Goal: Task Accomplishment & Management: Manage account settings

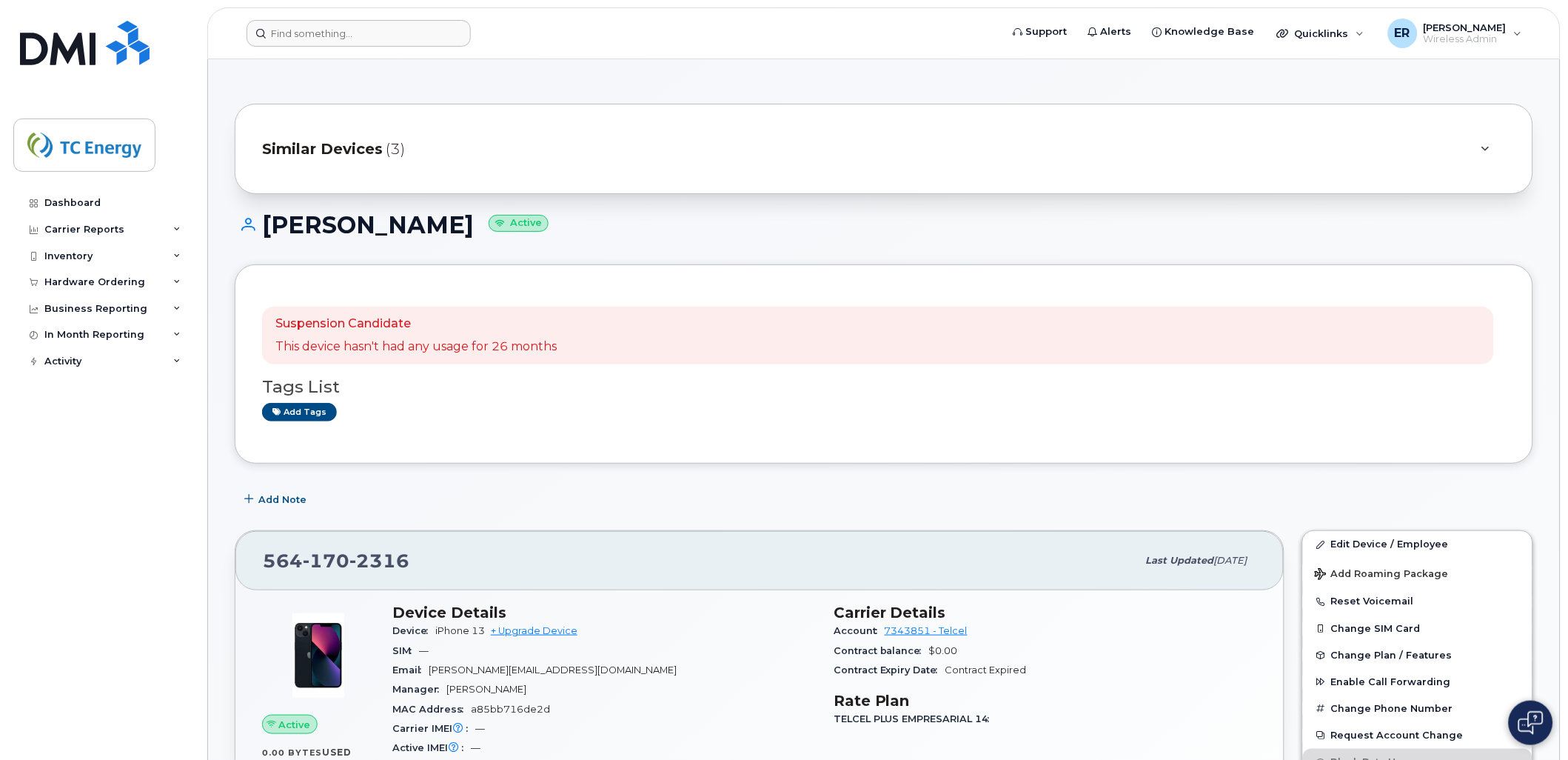
click at [365, 46] on header "Support Alerts Knowledge Base Quicklinks Suspend / Cancel Device Change SIM Car…" at bounding box center [883, 33] width 1353 height 51
click at [367, 39] on input at bounding box center [358, 33] width 224 height 27
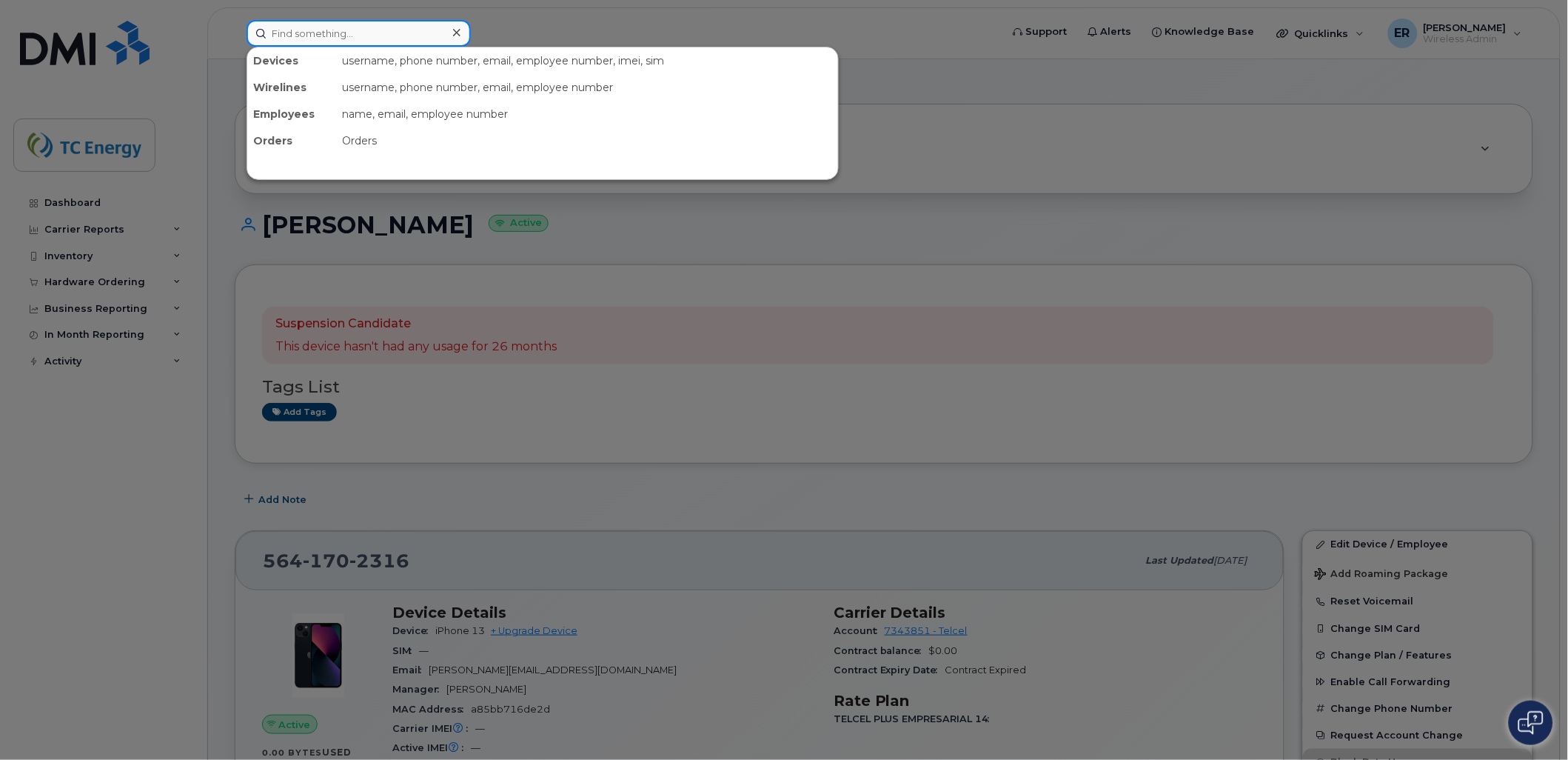
paste input "5513330424"
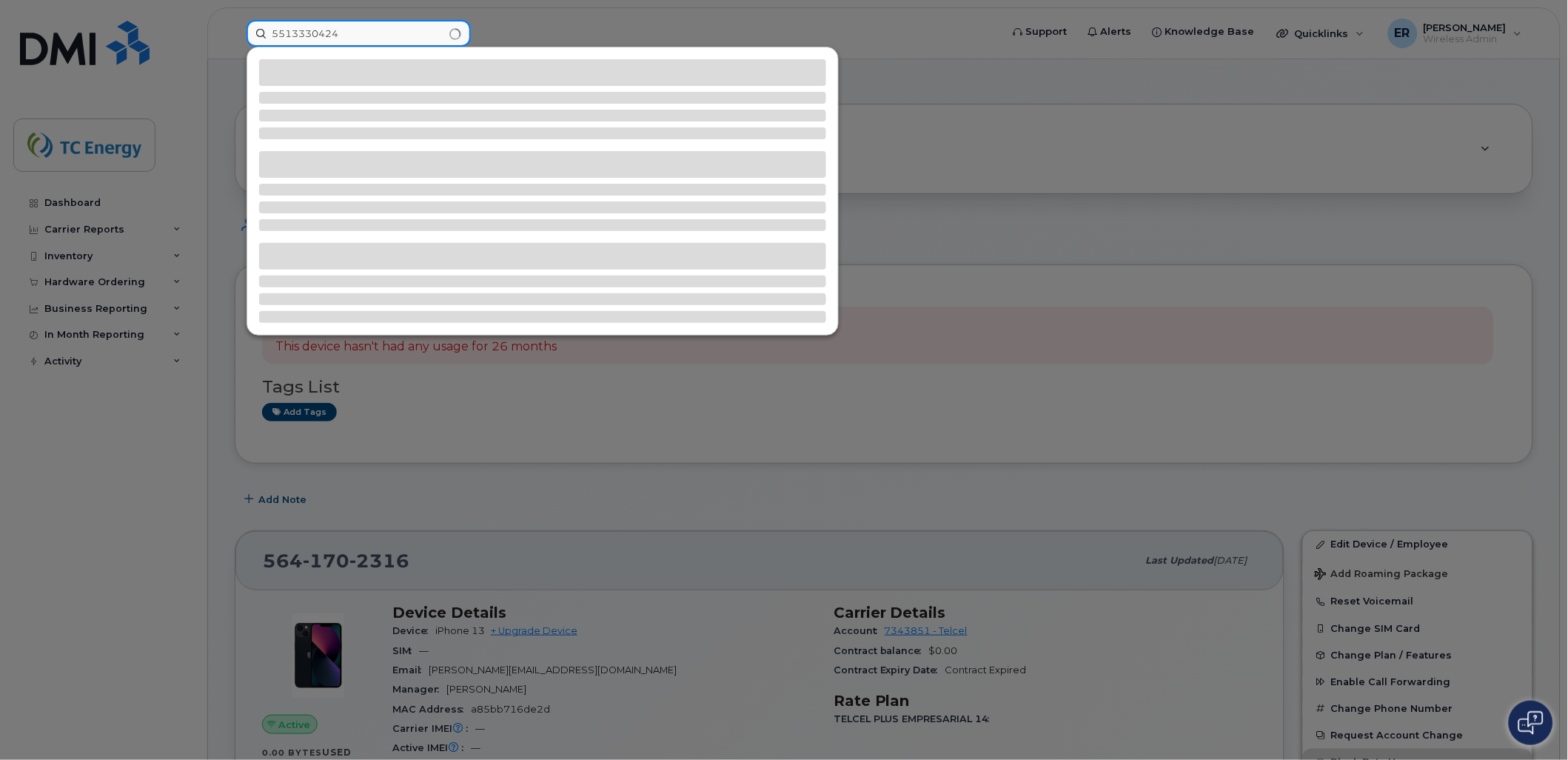
type input "5513330424"
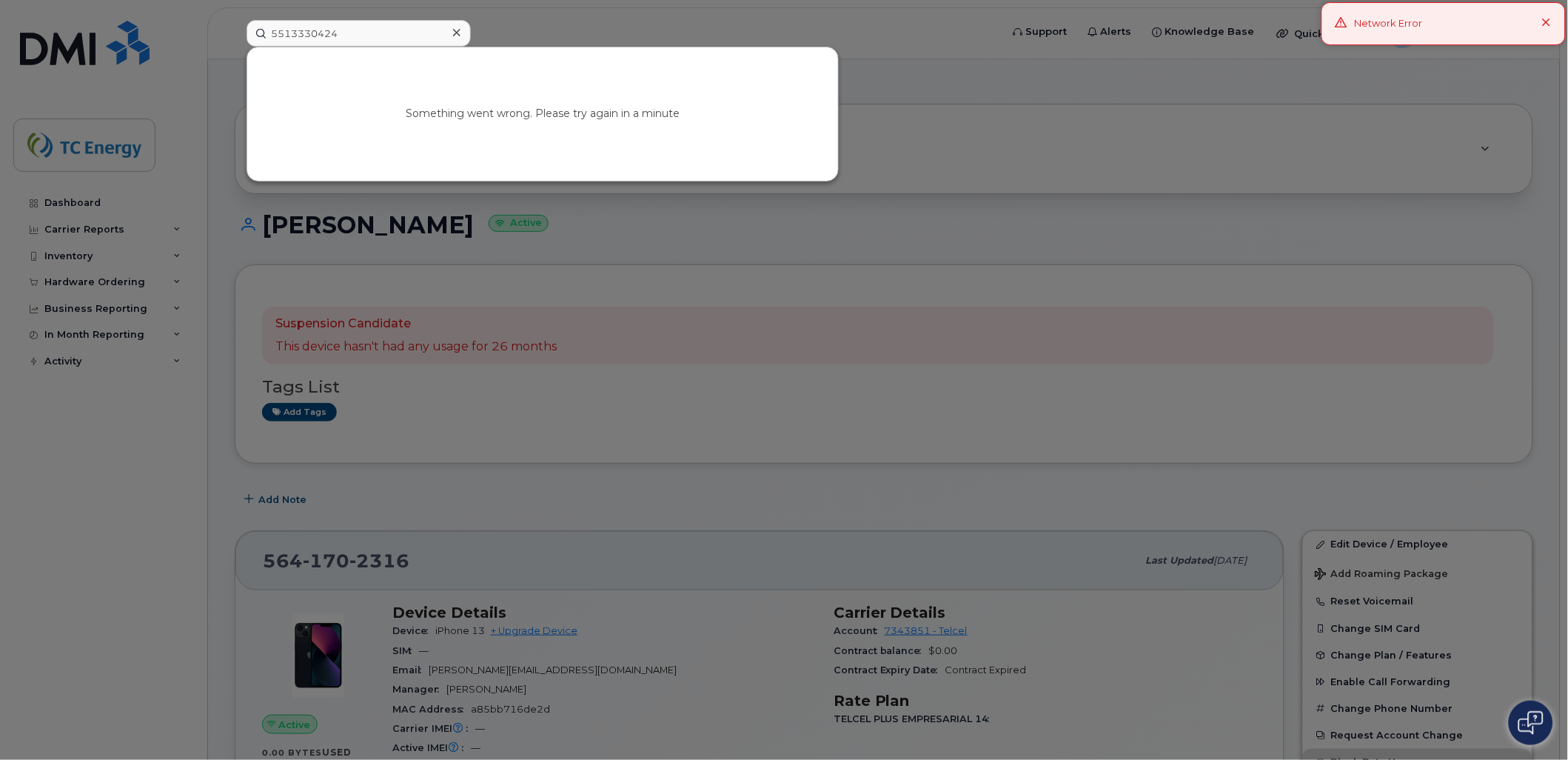
click at [30, 48] on div at bounding box center [784, 380] width 1568 height 760
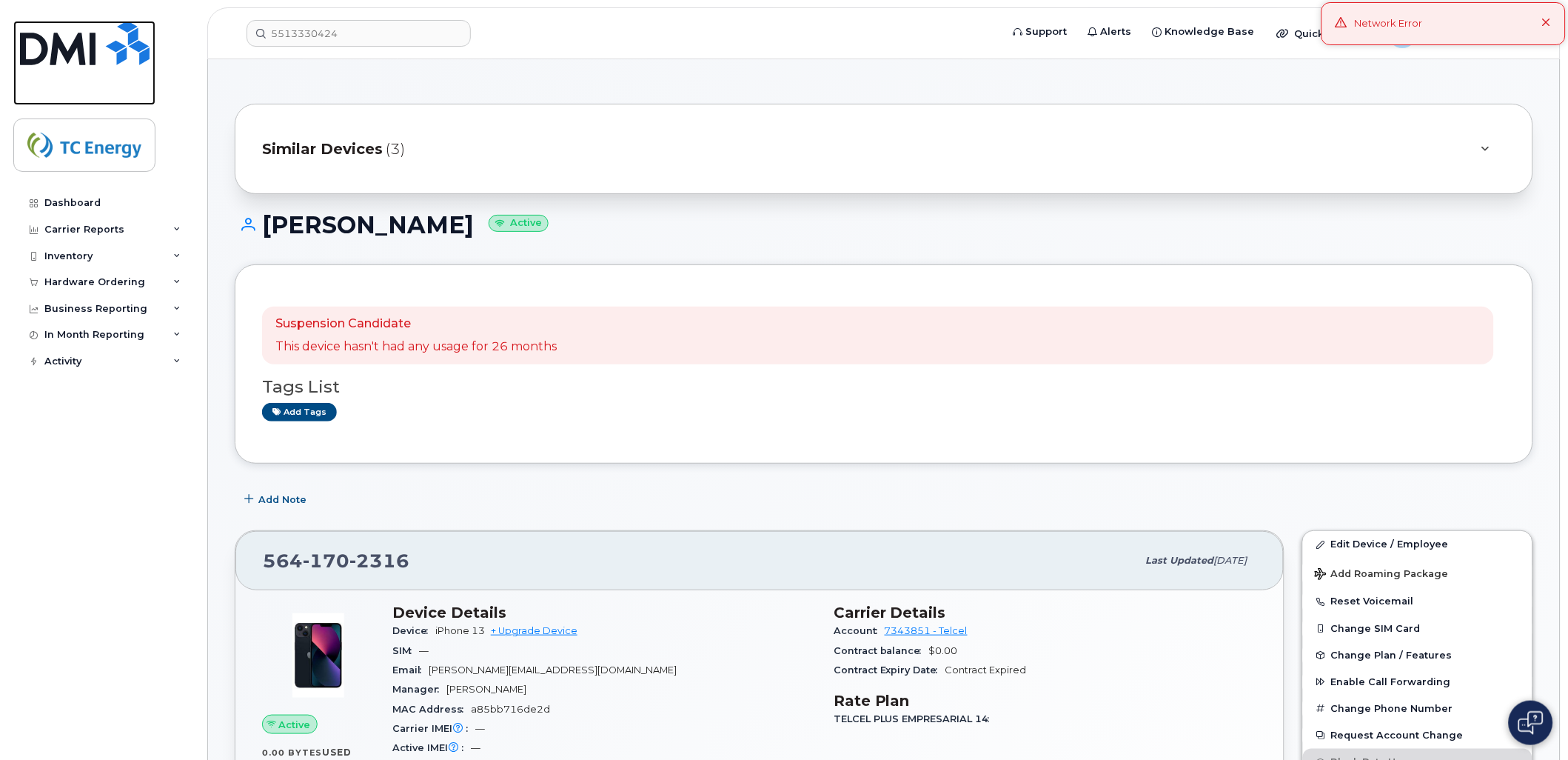
click at [65, 60] on img at bounding box center [84, 42] width 129 height 44
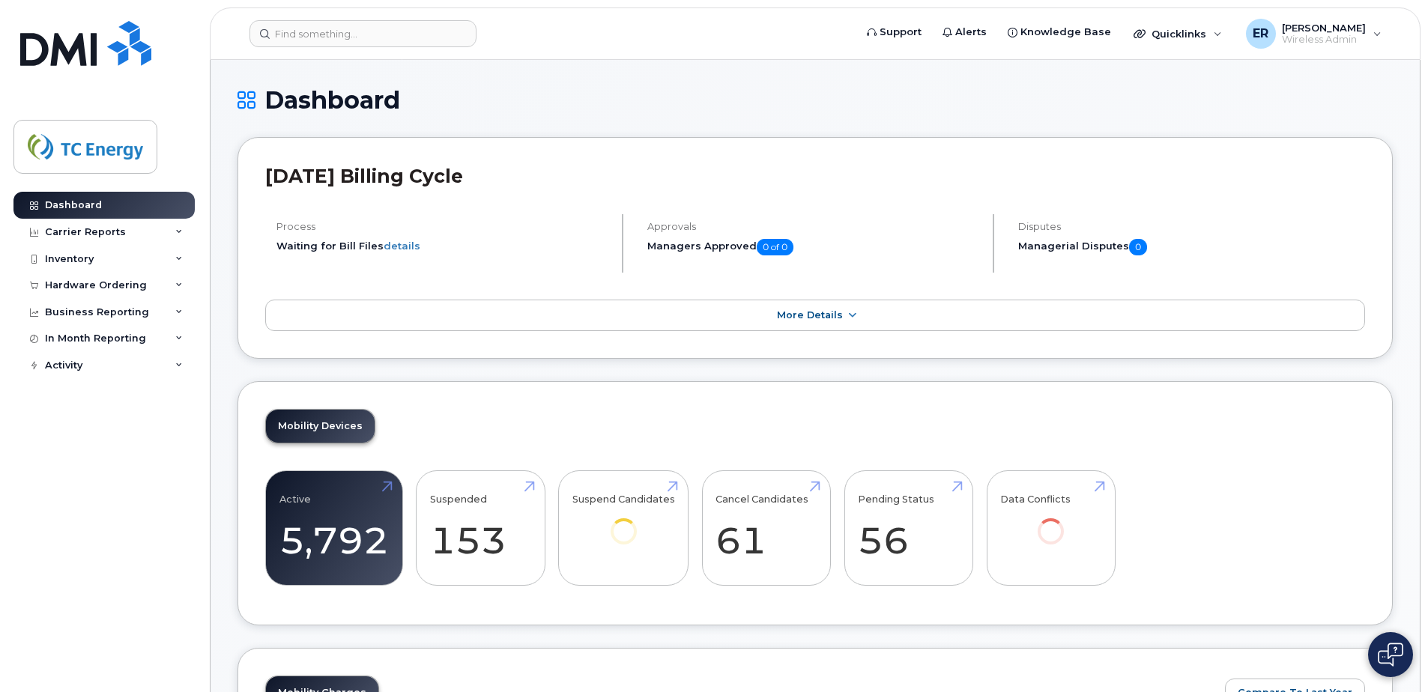
click at [354, 9] on header "Support Alerts Knowledge Base Quicklinks Suspend / Cancel Device Change SIM Car…" at bounding box center [815, 33] width 1211 height 52
click at [369, 34] on input at bounding box center [362, 33] width 227 height 27
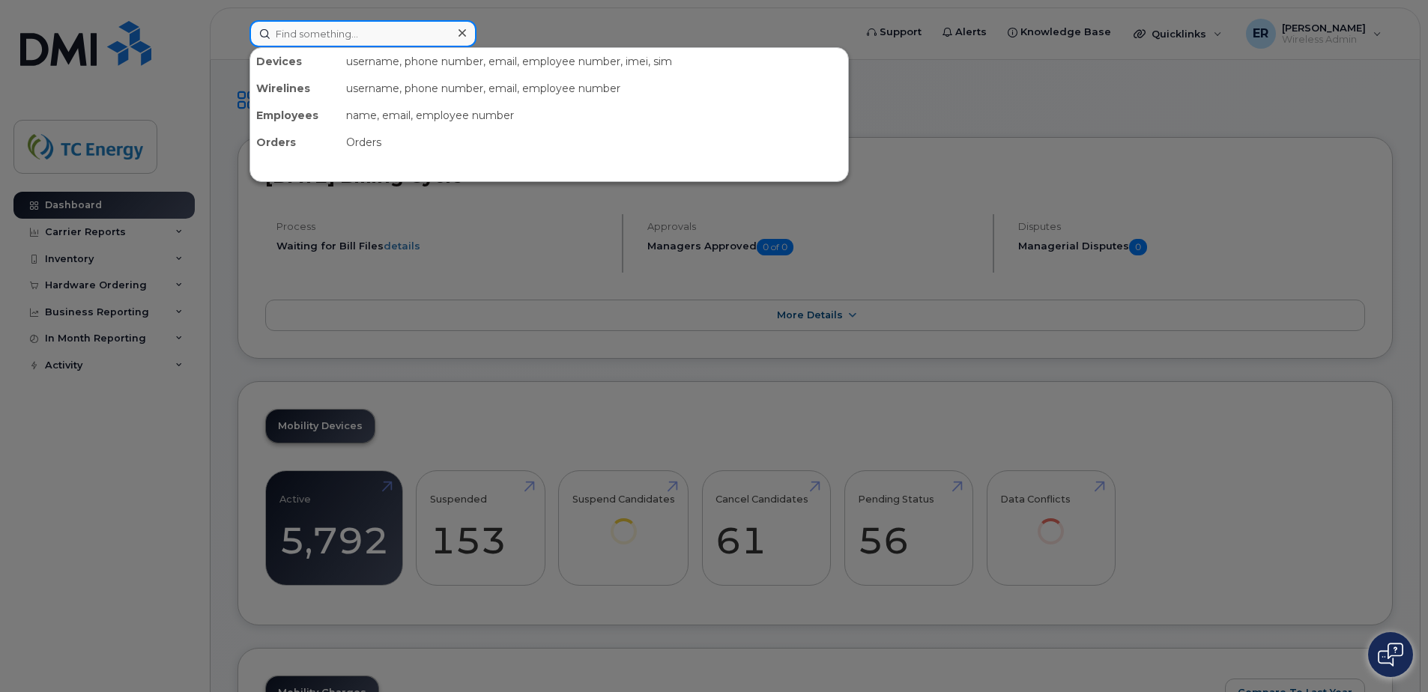
paste input "5513330424"
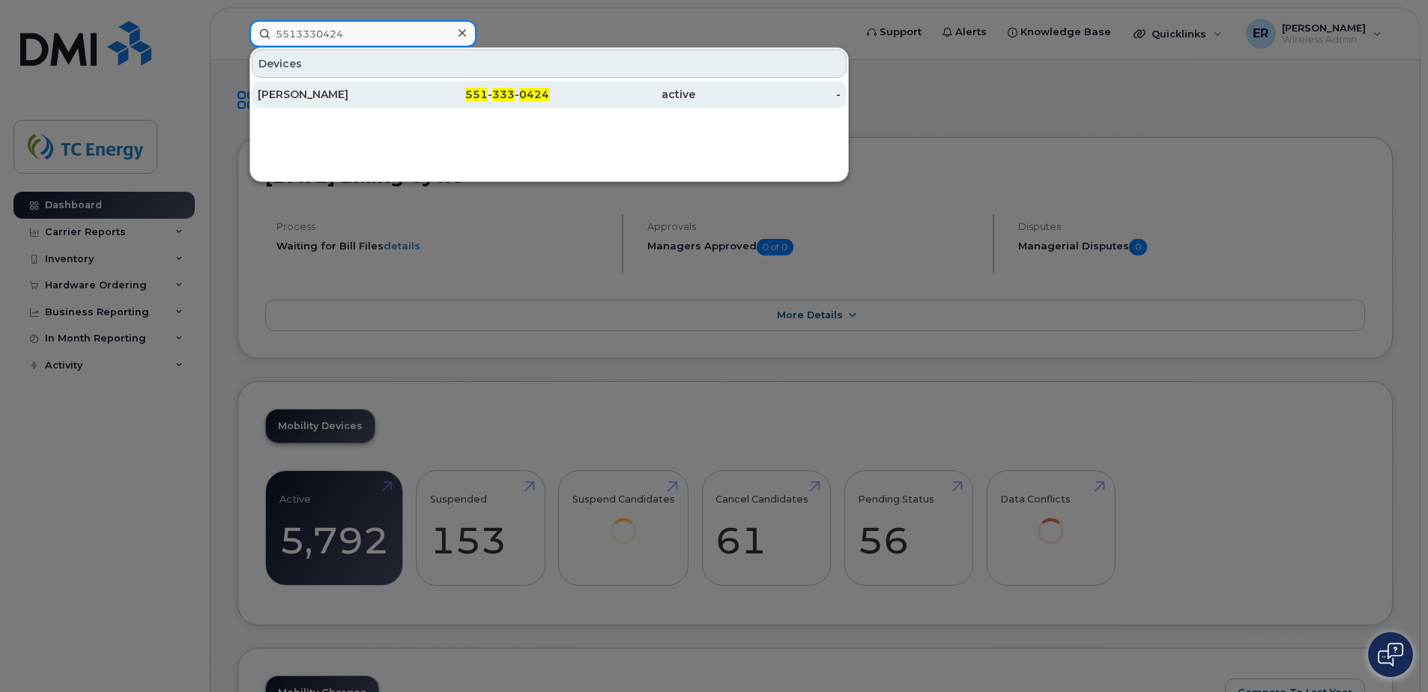
type input "5513330424"
click at [366, 97] on div "[PERSON_NAME]" at bounding box center [331, 94] width 146 height 15
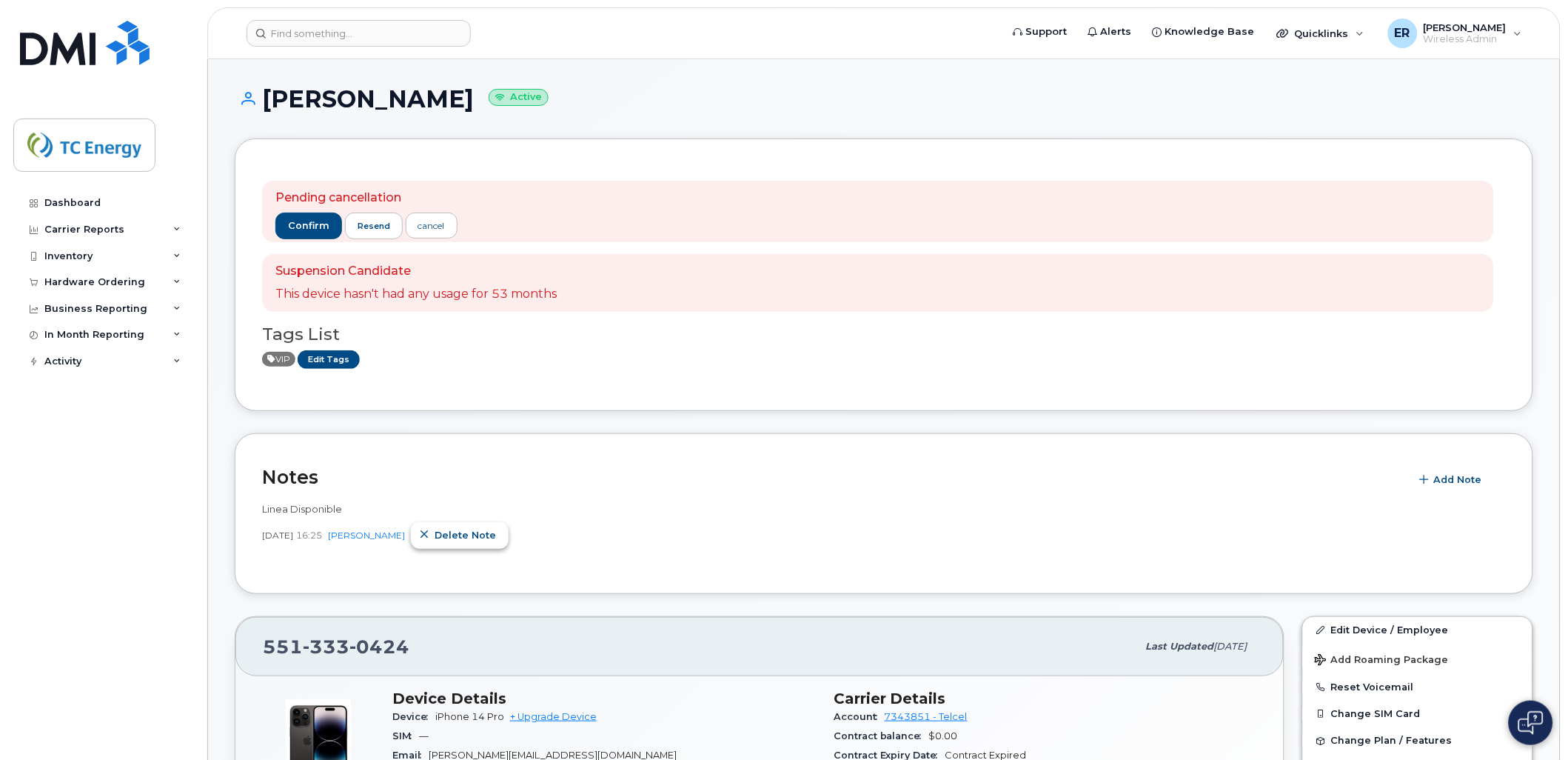
click at [500, 543] on button "Delete note" at bounding box center [459, 535] width 98 height 27
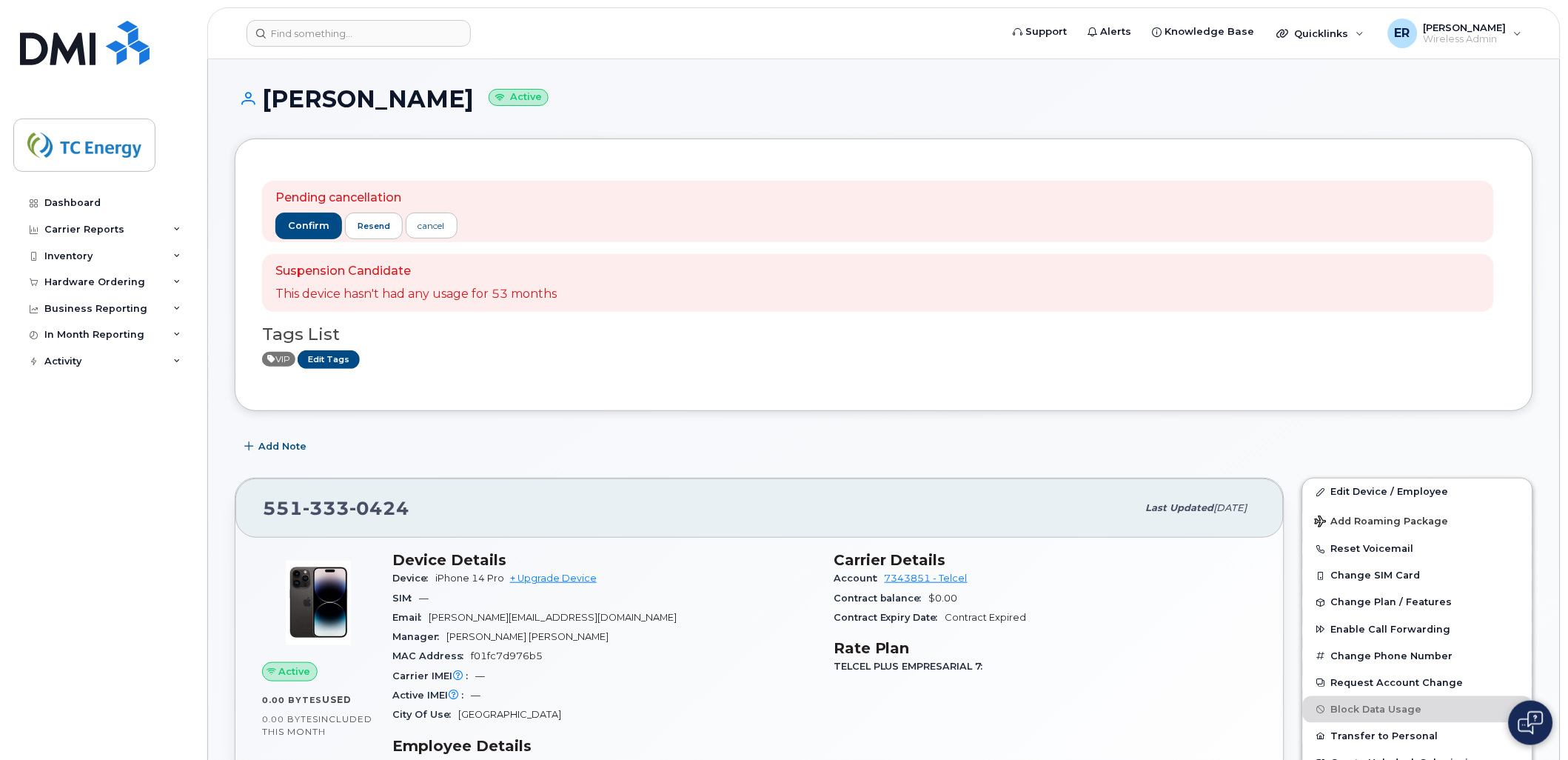
drag, startPoint x: 386, startPoint y: 52, endPoint x: 396, endPoint y: 41, distance: 14.9
click at [388, 49] on header "Support Alerts Knowledge Base Quicklinks Suspend / Cancel Device Change SIM Car…" at bounding box center [883, 33] width 1353 height 51
click at [396, 41] on input at bounding box center [358, 33] width 224 height 27
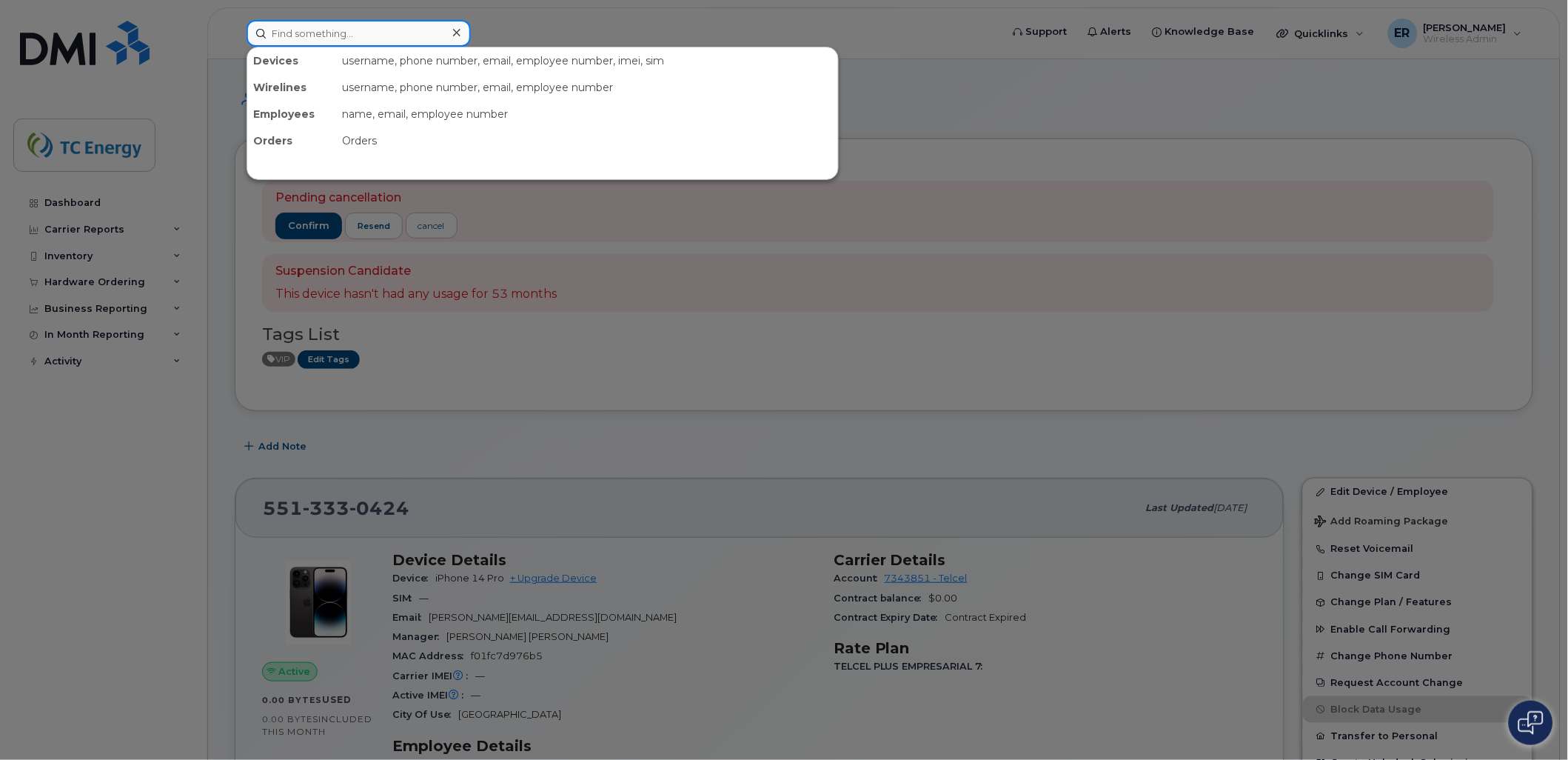
paste input "5529672197"
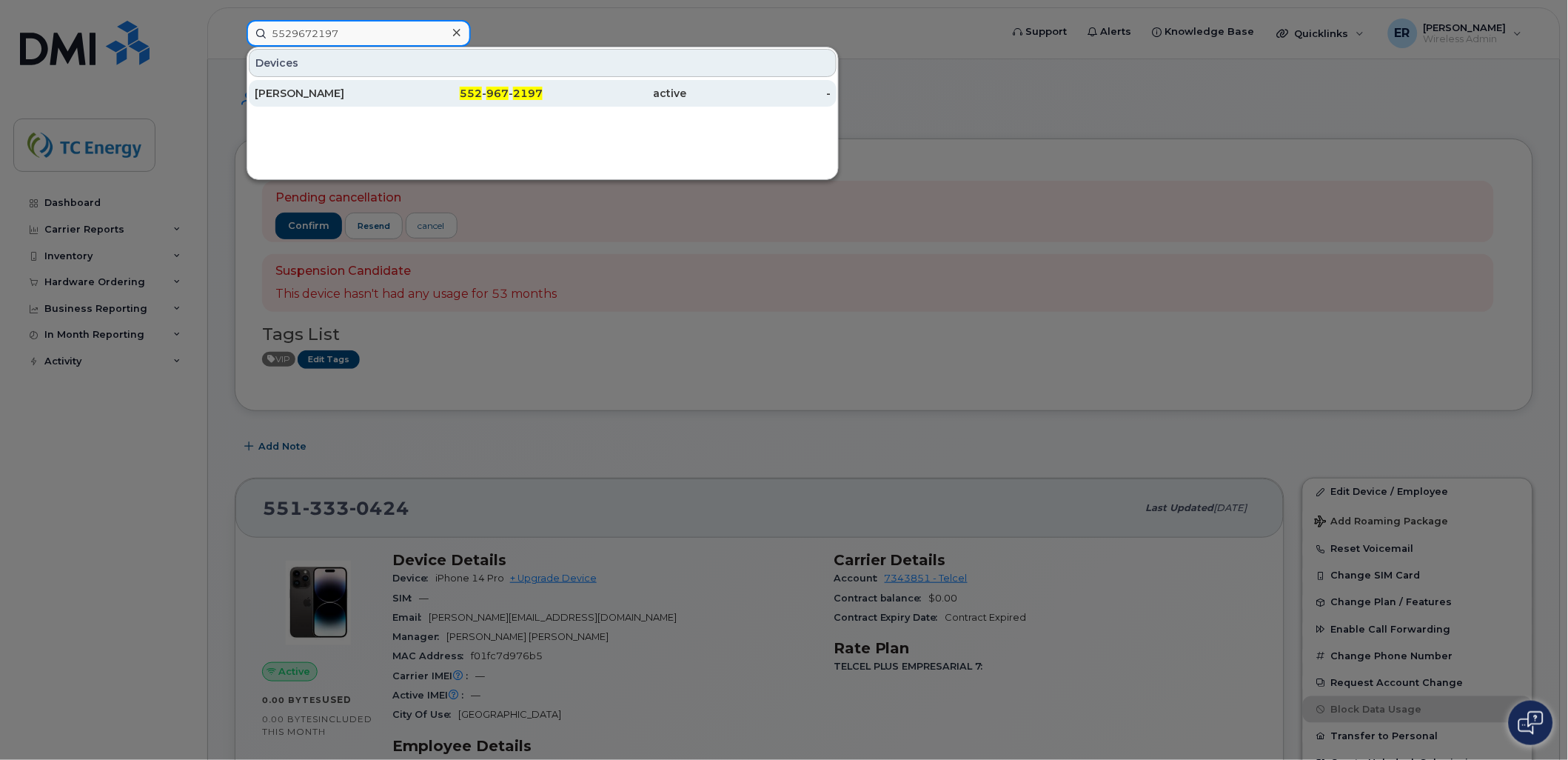
type input "5529672197"
click at [656, 93] on div "active" at bounding box center [615, 93] width 144 height 15
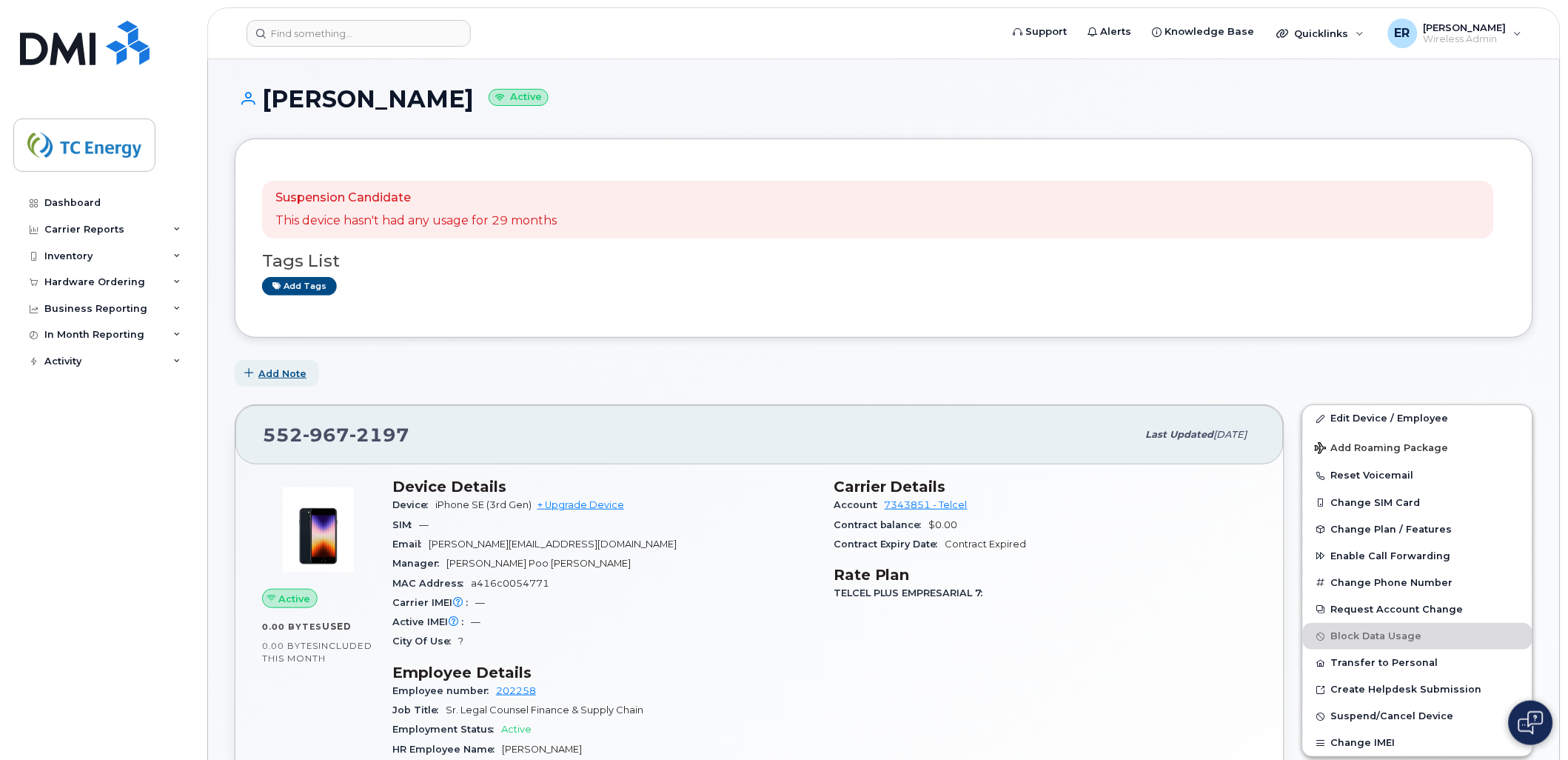
click at [290, 368] on span "Add Note" at bounding box center [282, 374] width 48 height 14
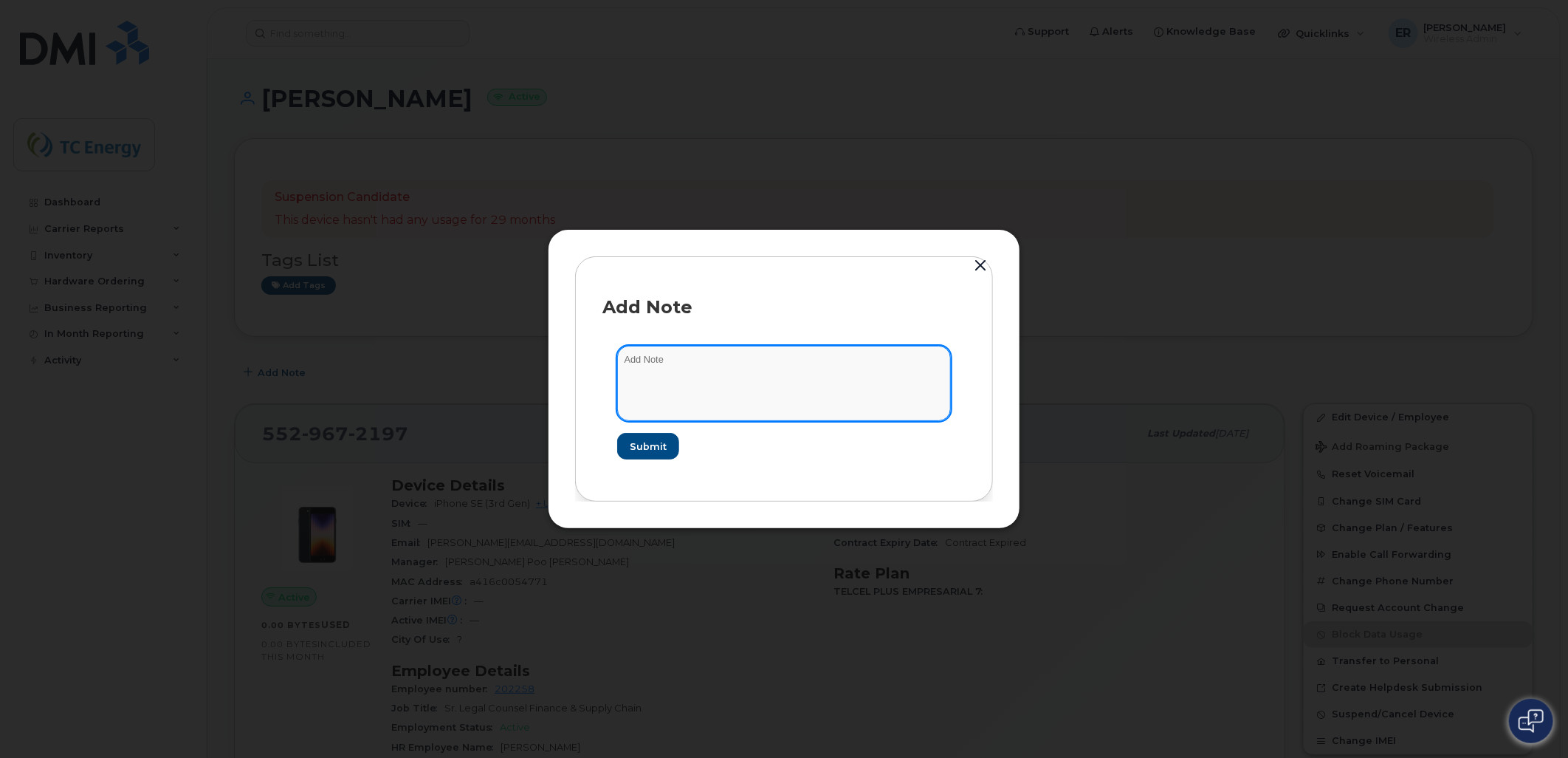
click at [711, 382] on textarea at bounding box center [784, 383] width 334 height 75
type textarea "Linea Disponible"
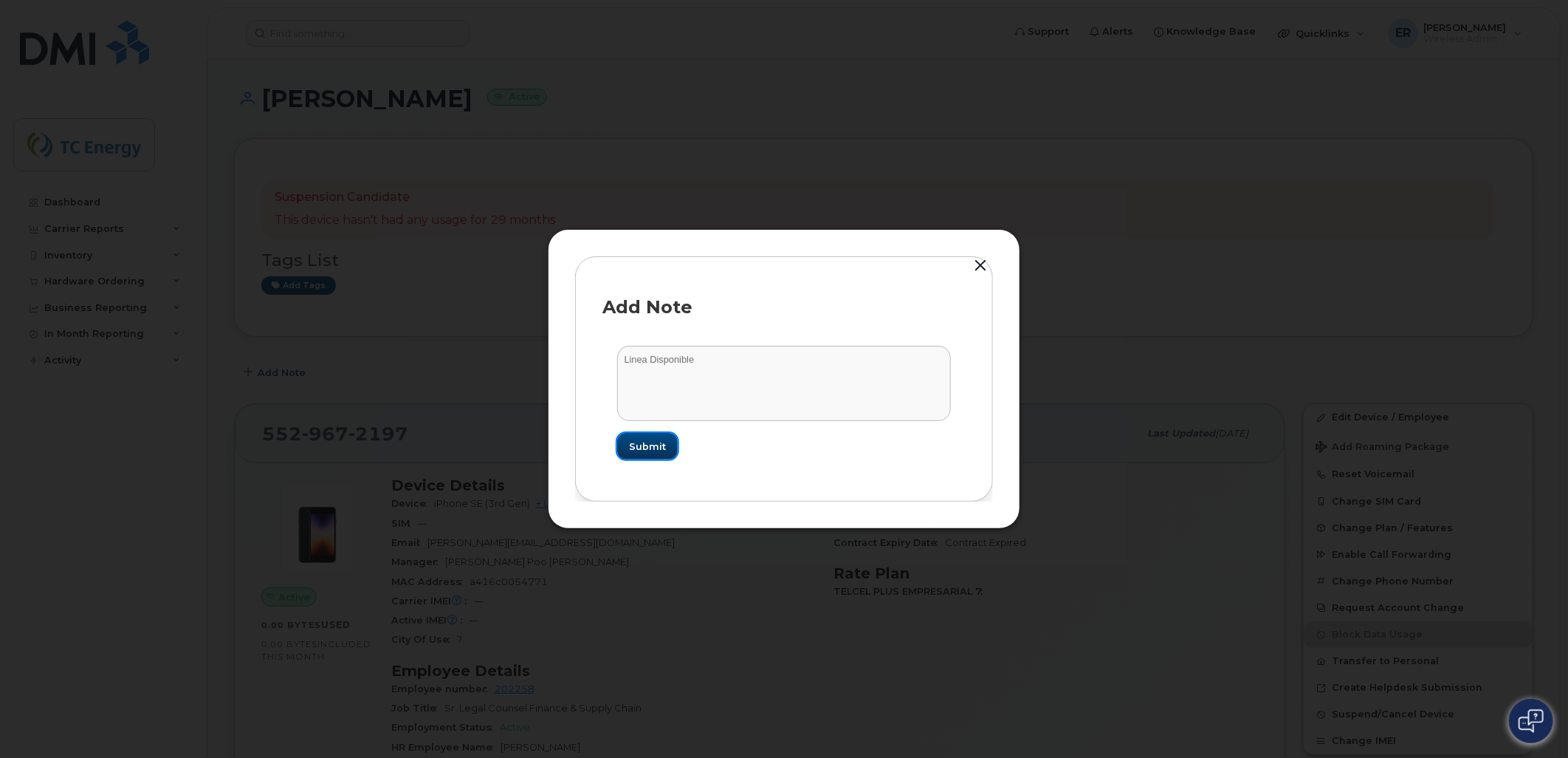
click at [644, 437] on button "Submit" at bounding box center [647, 446] width 60 height 27
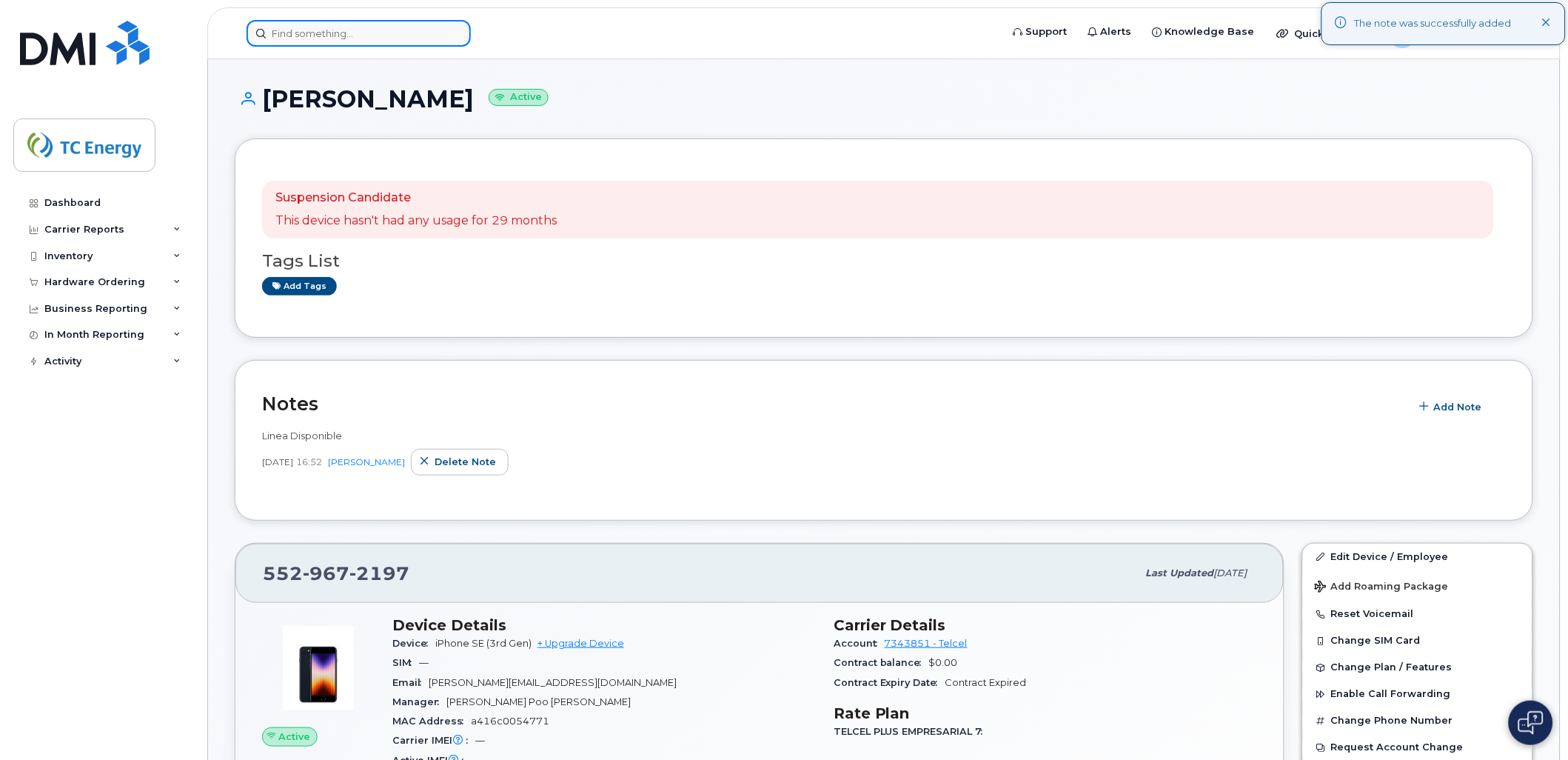
click at [371, 22] on input at bounding box center [358, 33] width 224 height 27
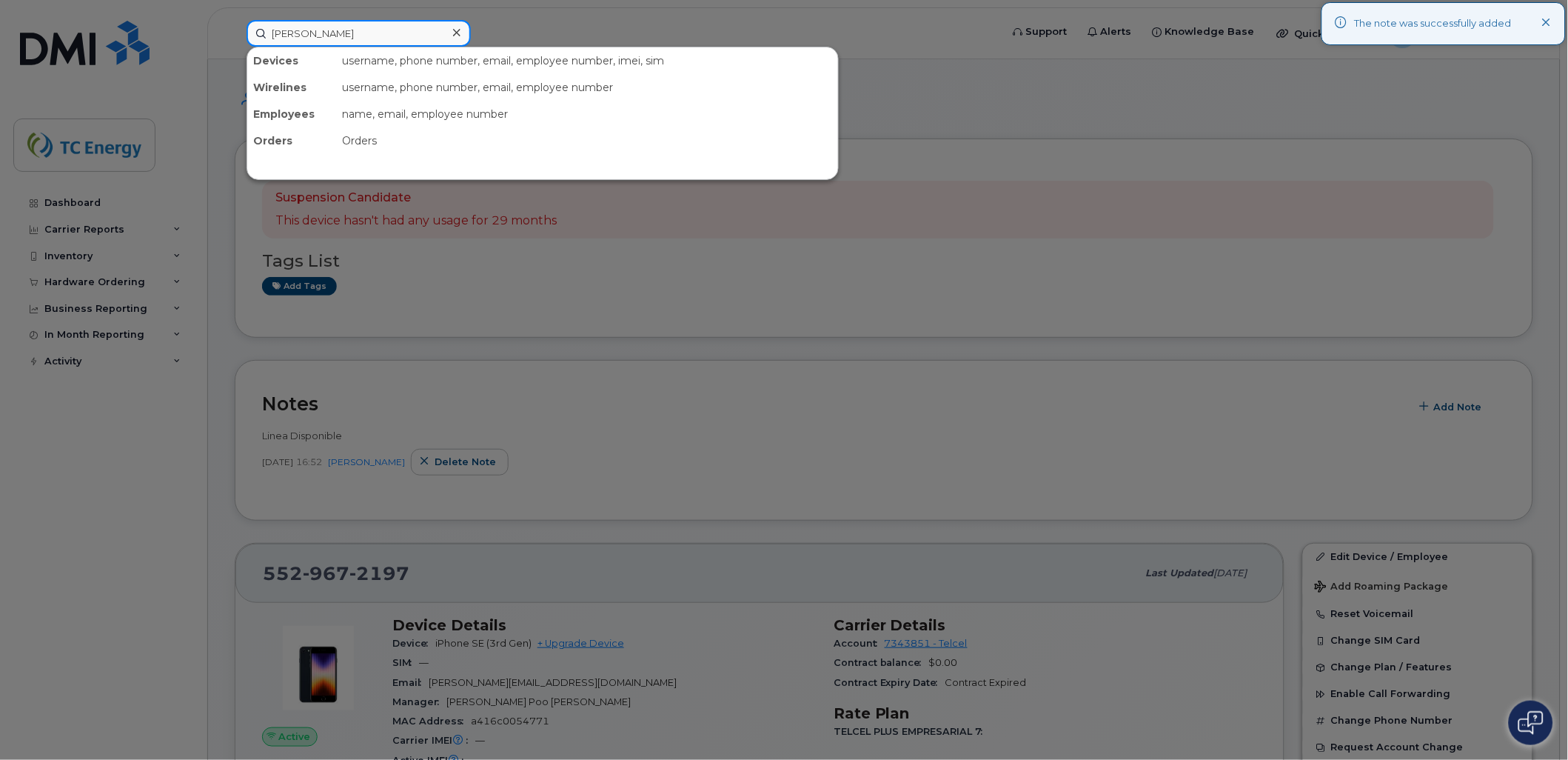
type input "silvana"
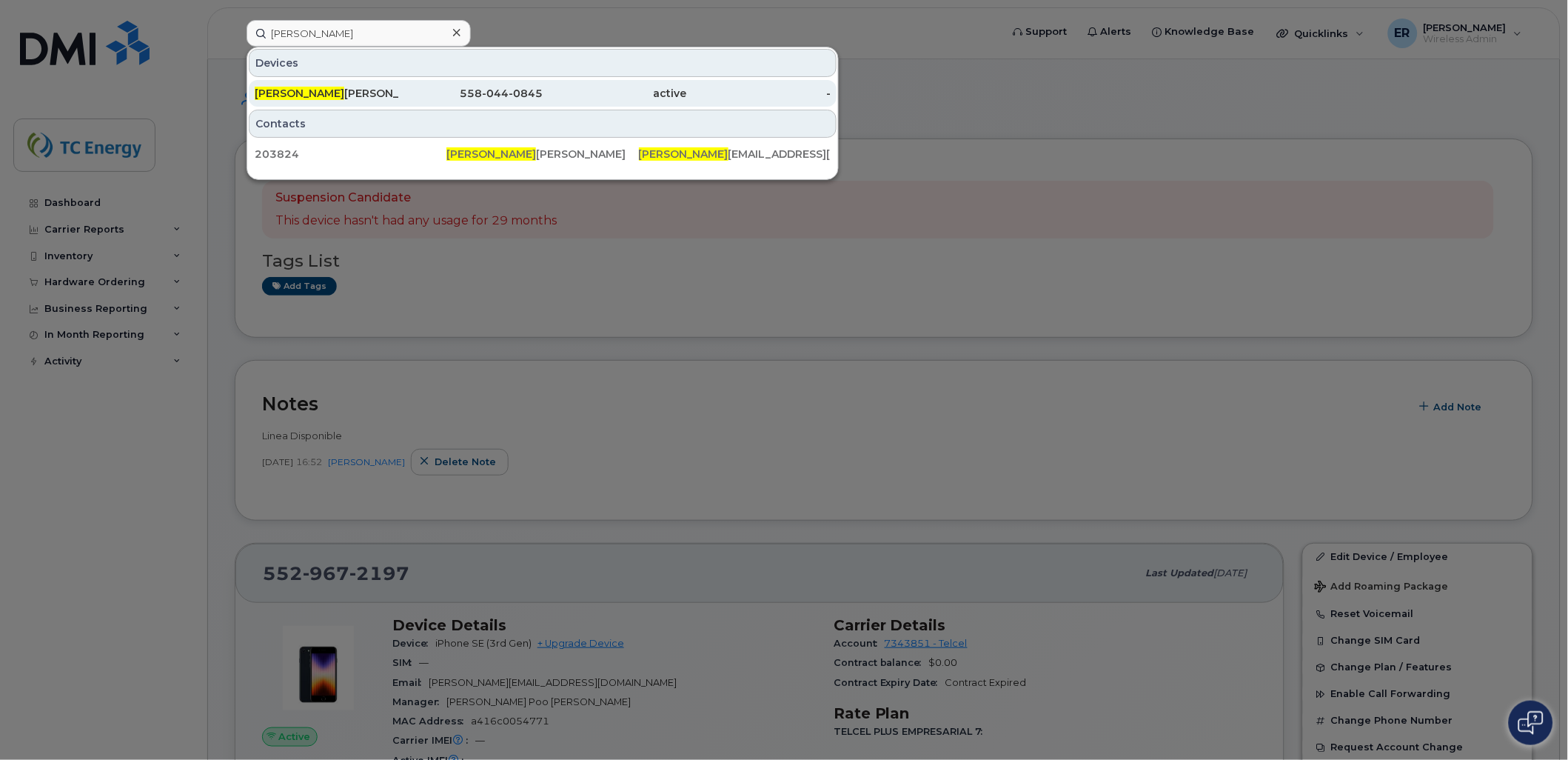
click at [364, 86] on div "Silvana Paola Arias" at bounding box center [327, 93] width 144 height 15
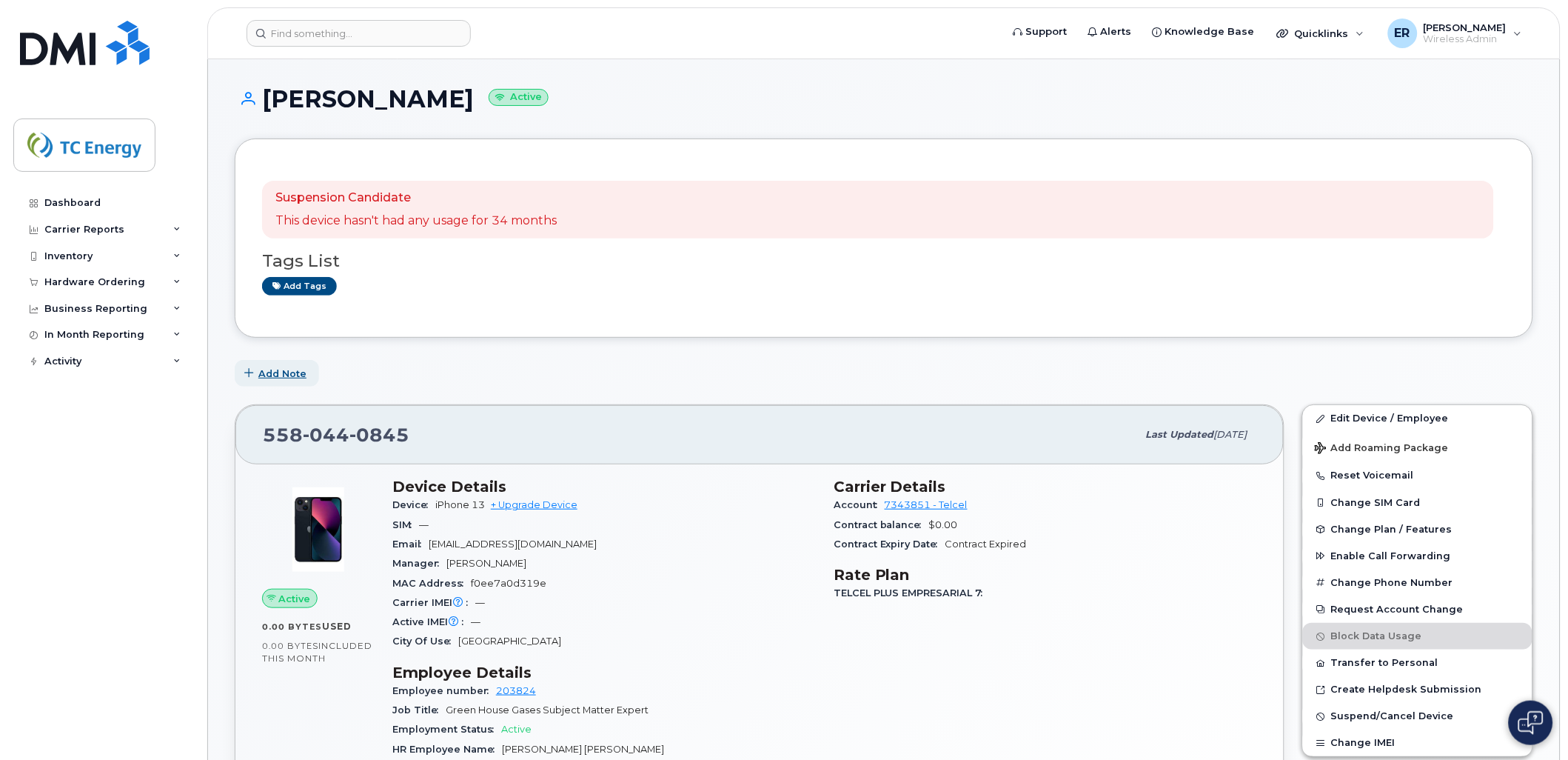
click at [279, 374] on span "Add Note" at bounding box center [282, 374] width 48 height 14
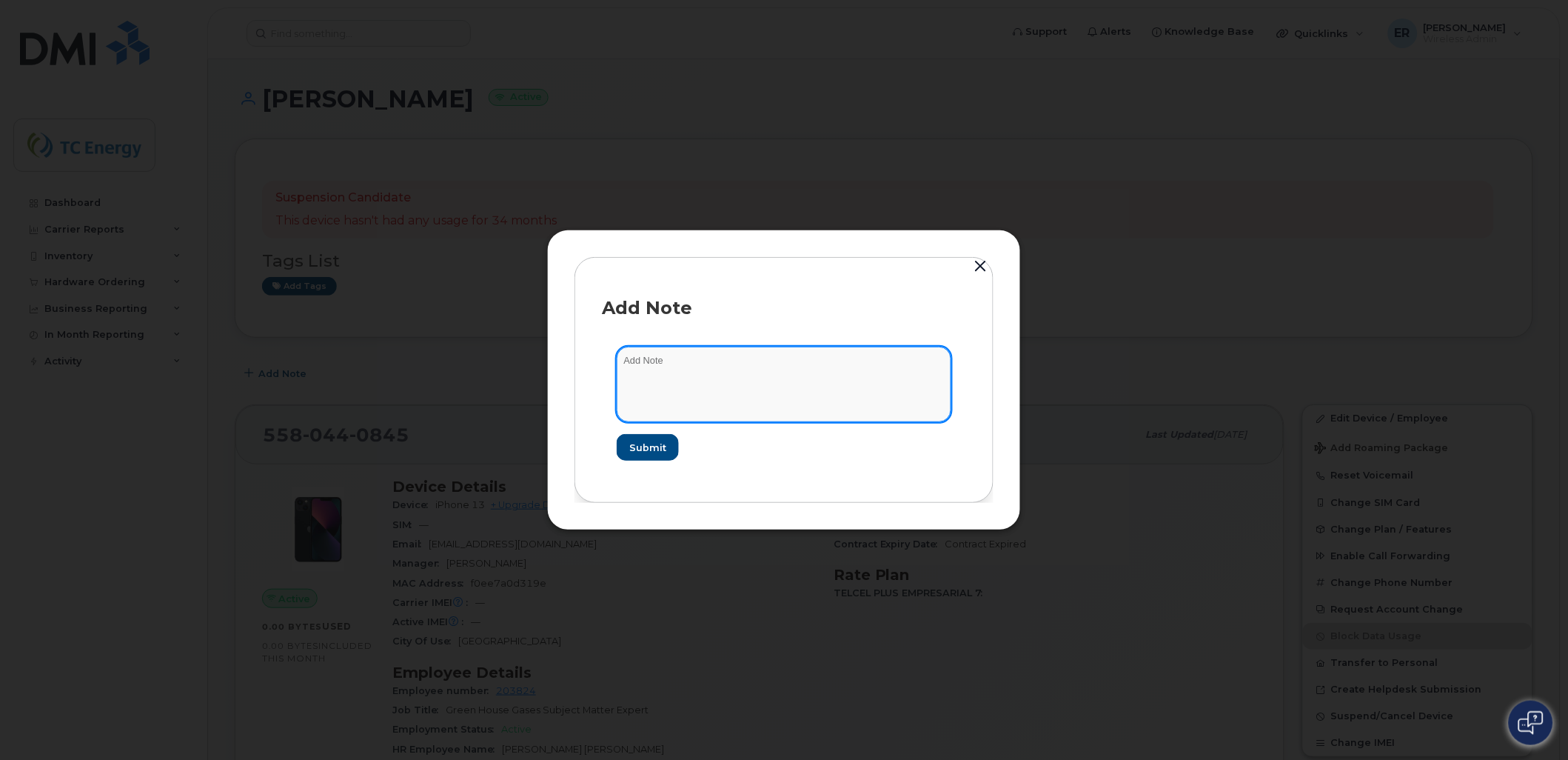
drag, startPoint x: 708, startPoint y: 390, endPoint x: 708, endPoint y: 380, distance: 10.0
click at [708, 388] on textarea at bounding box center [784, 384] width 335 height 75
type textarea "Linea Disponible"
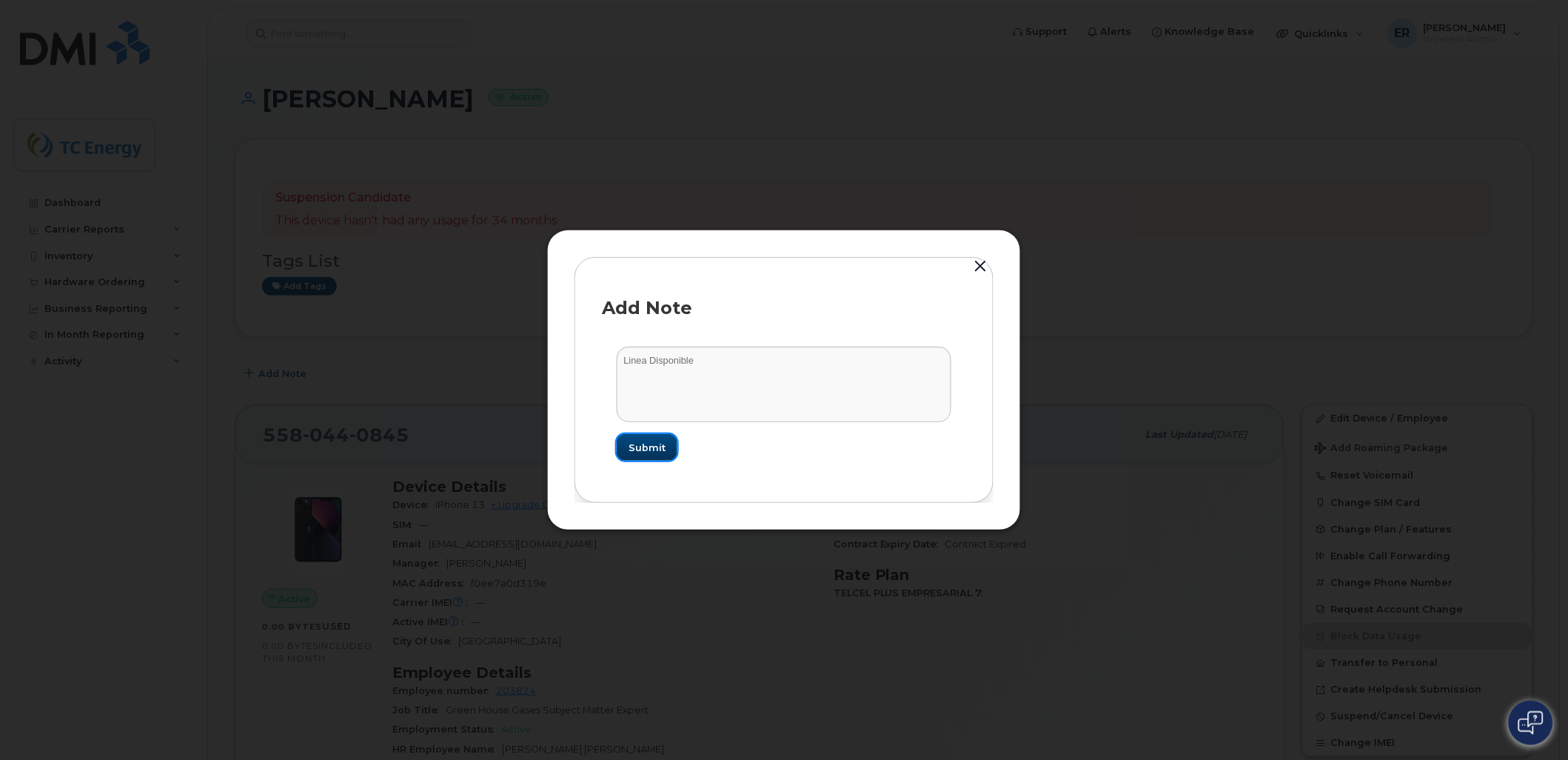
click at [633, 438] on button "Submit" at bounding box center [646, 447] width 60 height 27
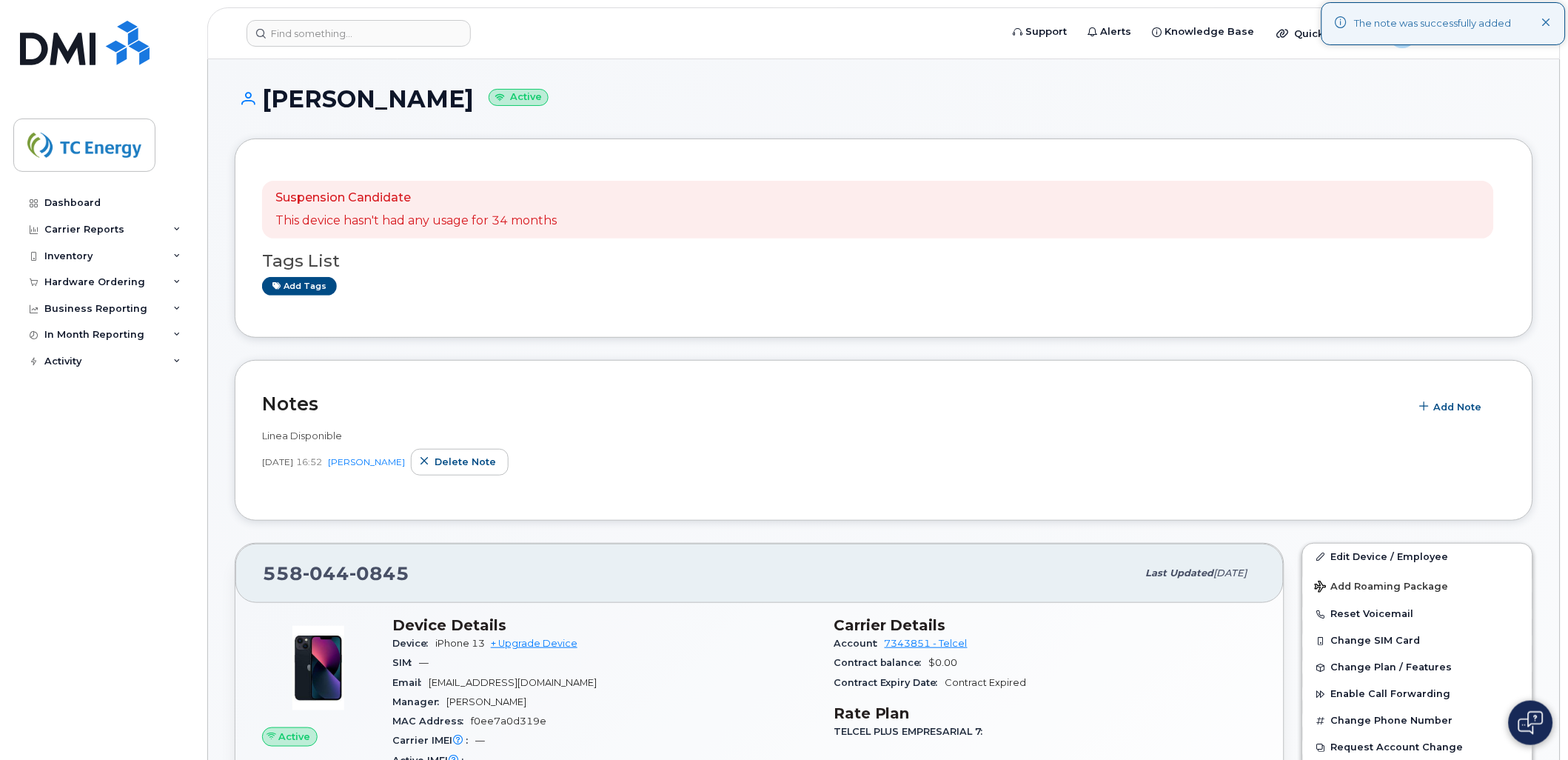
click at [1148, 577] on span "Last updated" at bounding box center [1180, 572] width 68 height 11
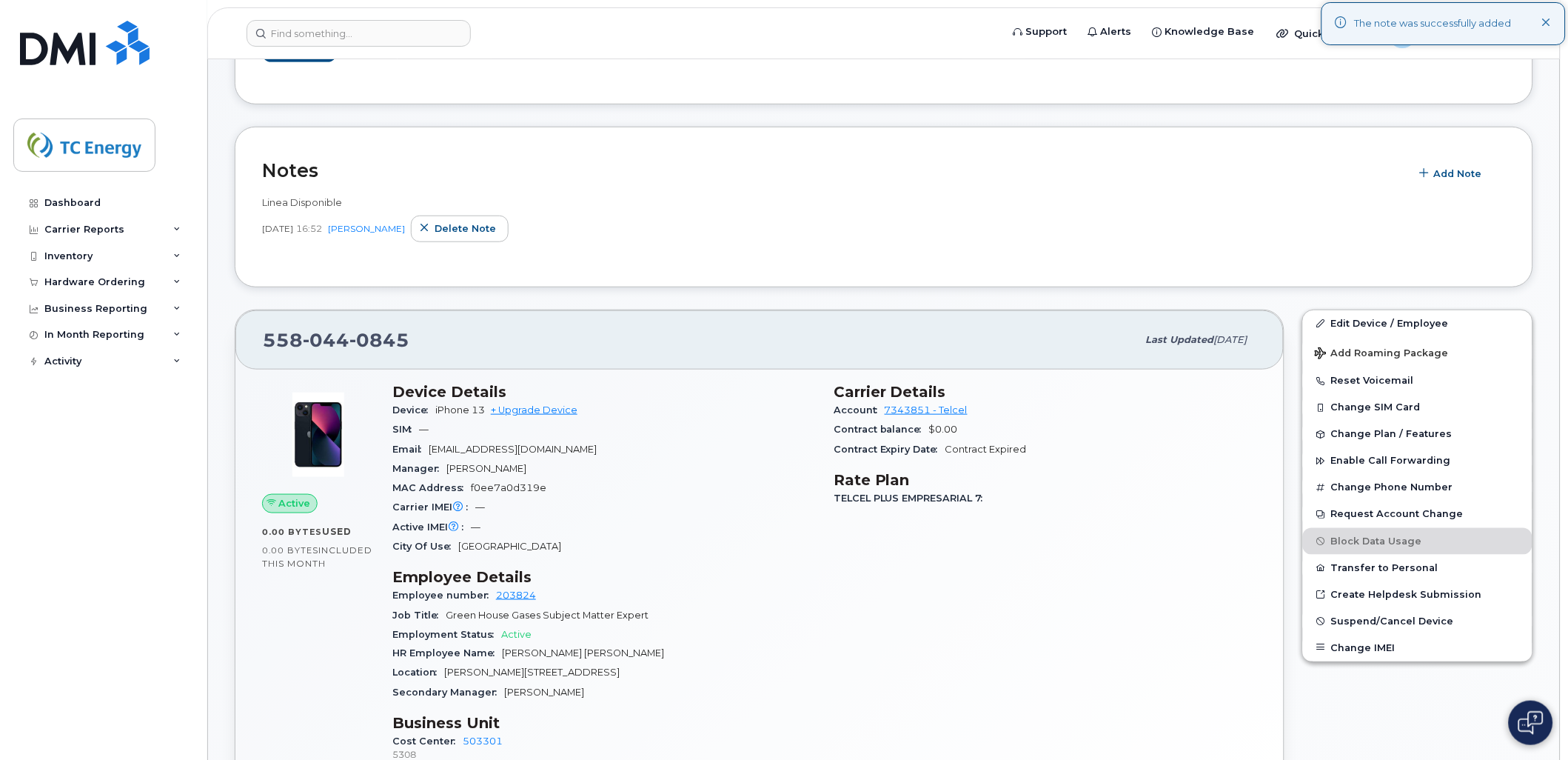
scroll to position [82, 0]
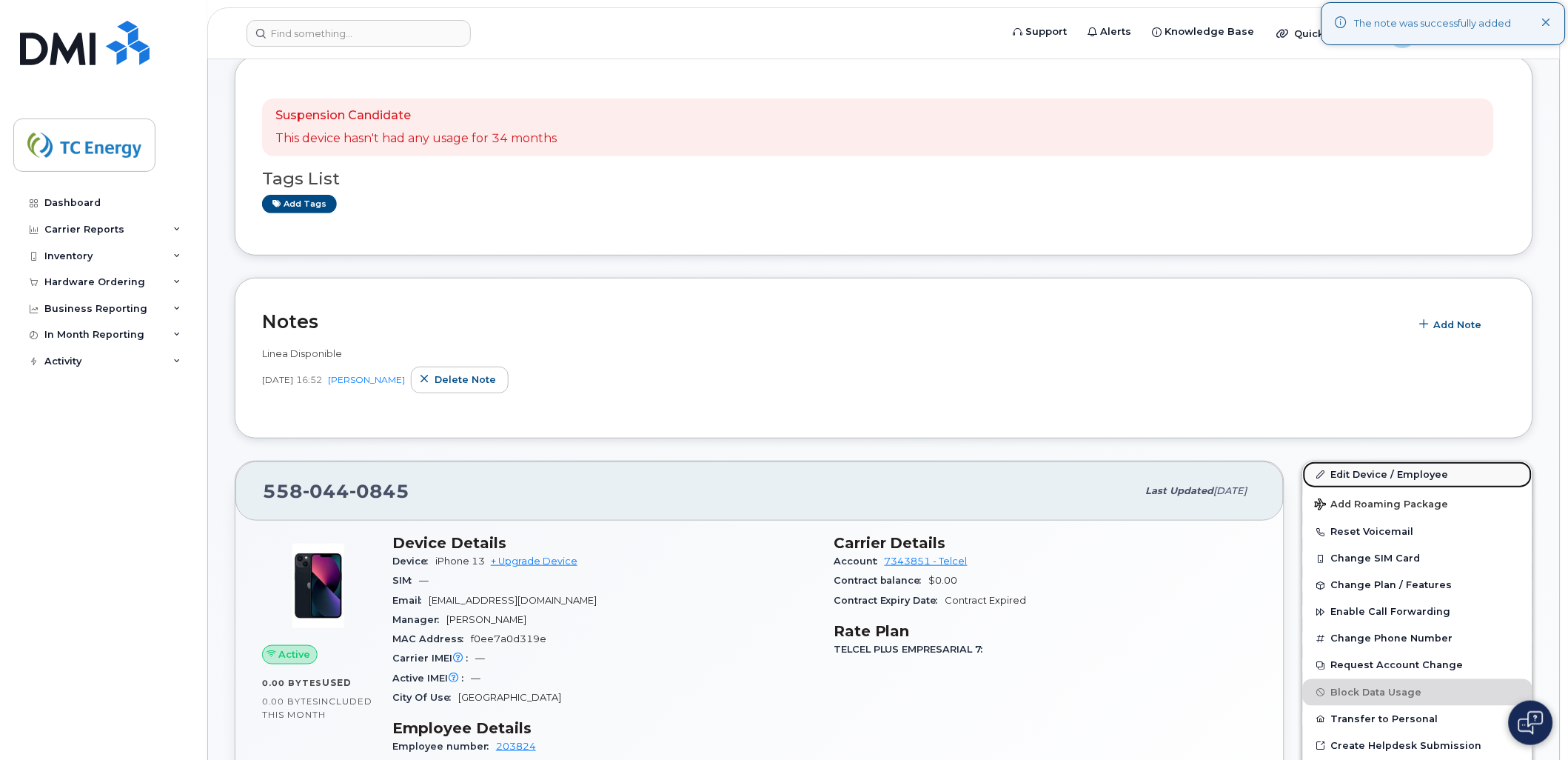
click at [1397, 479] on link "Edit Device / Employee" at bounding box center [1418, 474] width 229 height 27
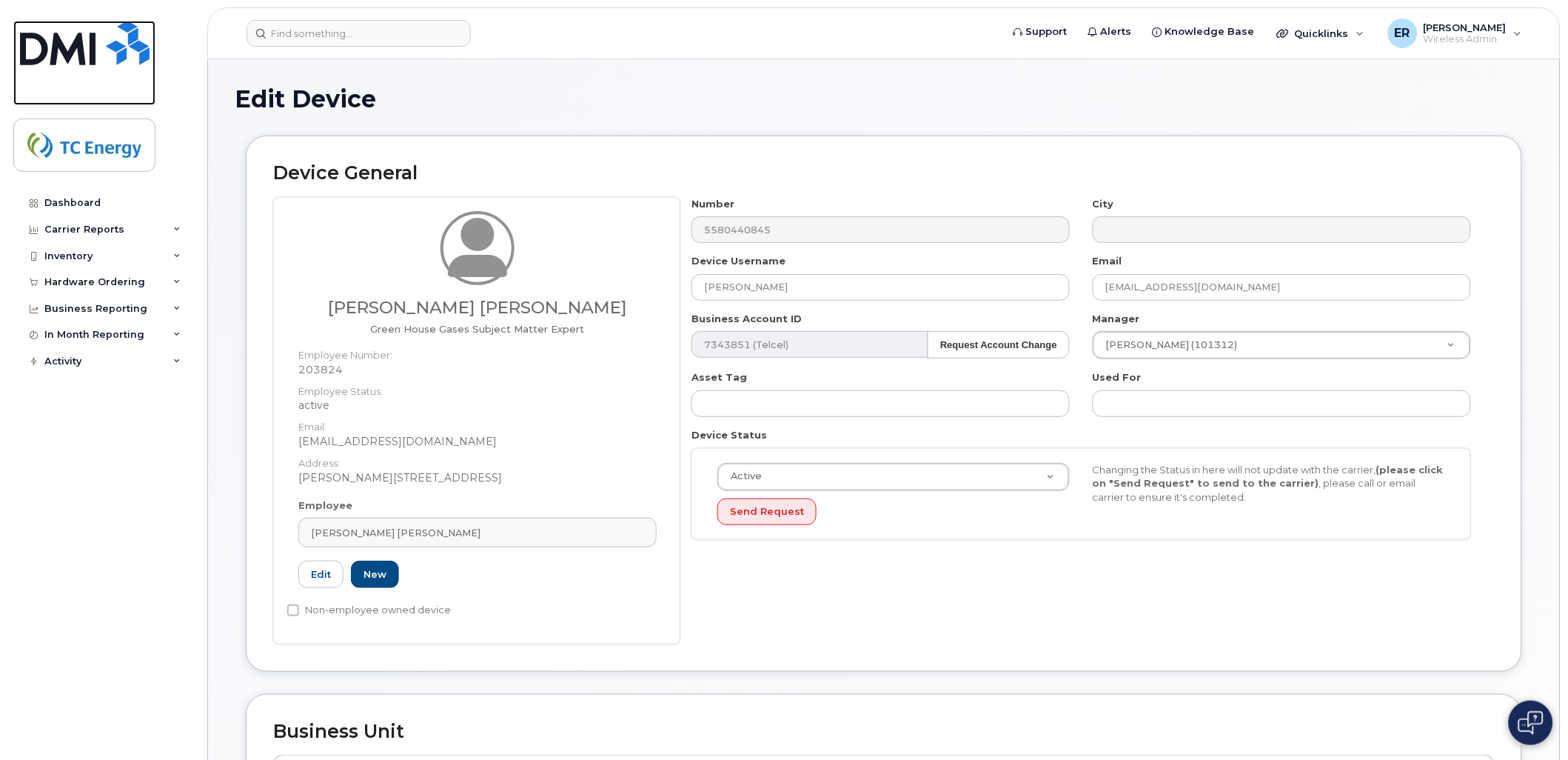
click at [63, 66] on link at bounding box center [84, 62] width 142 height 84
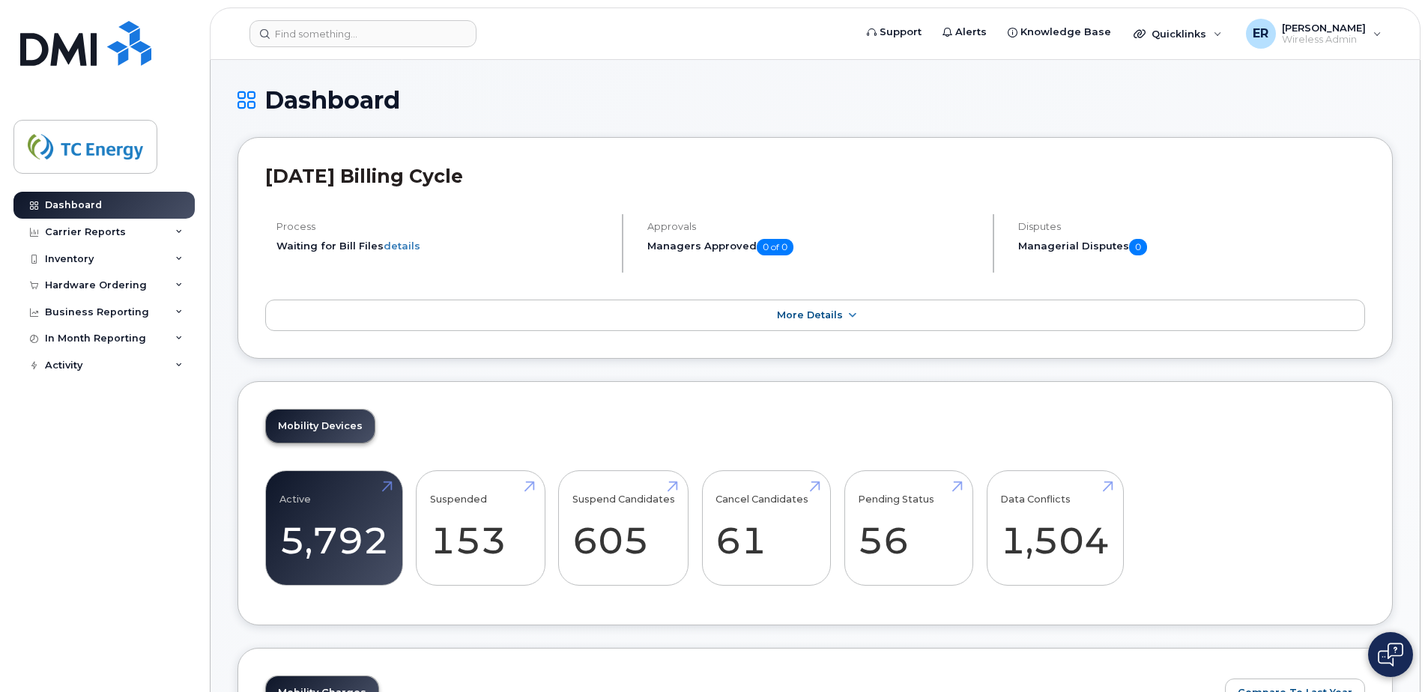
click at [345, 55] on header "Support Alerts Knowledge Base Quicklinks Suspend / Cancel Device Change SIM Car…" at bounding box center [815, 33] width 1211 height 52
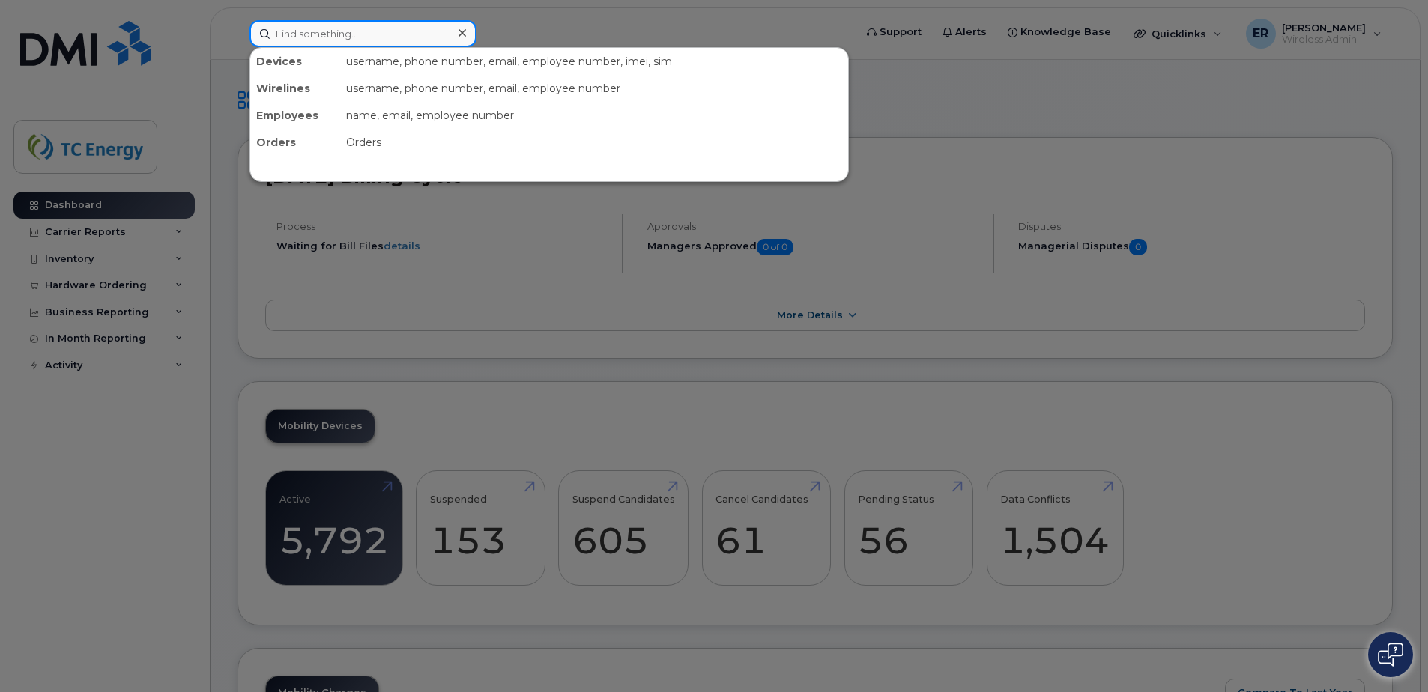
click at [352, 44] on input at bounding box center [362, 33] width 227 height 27
paste input "5580181419"
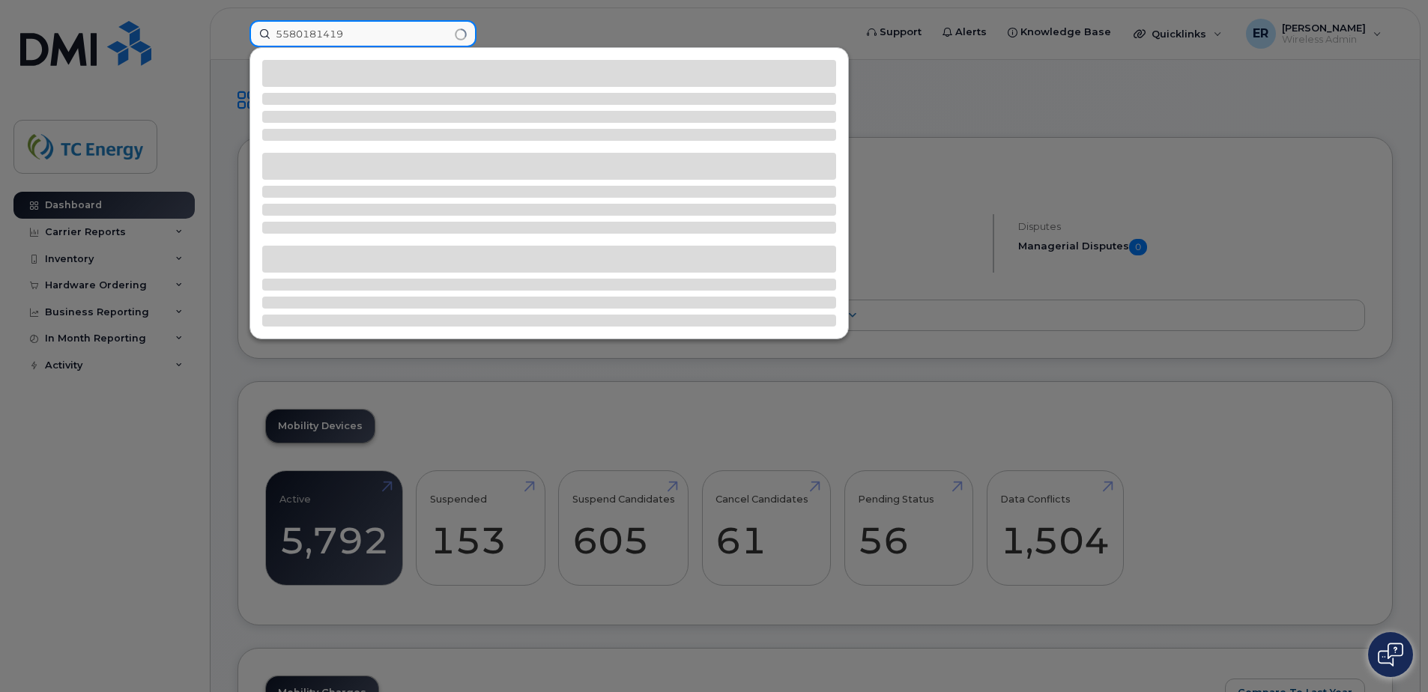
type input "5580181419"
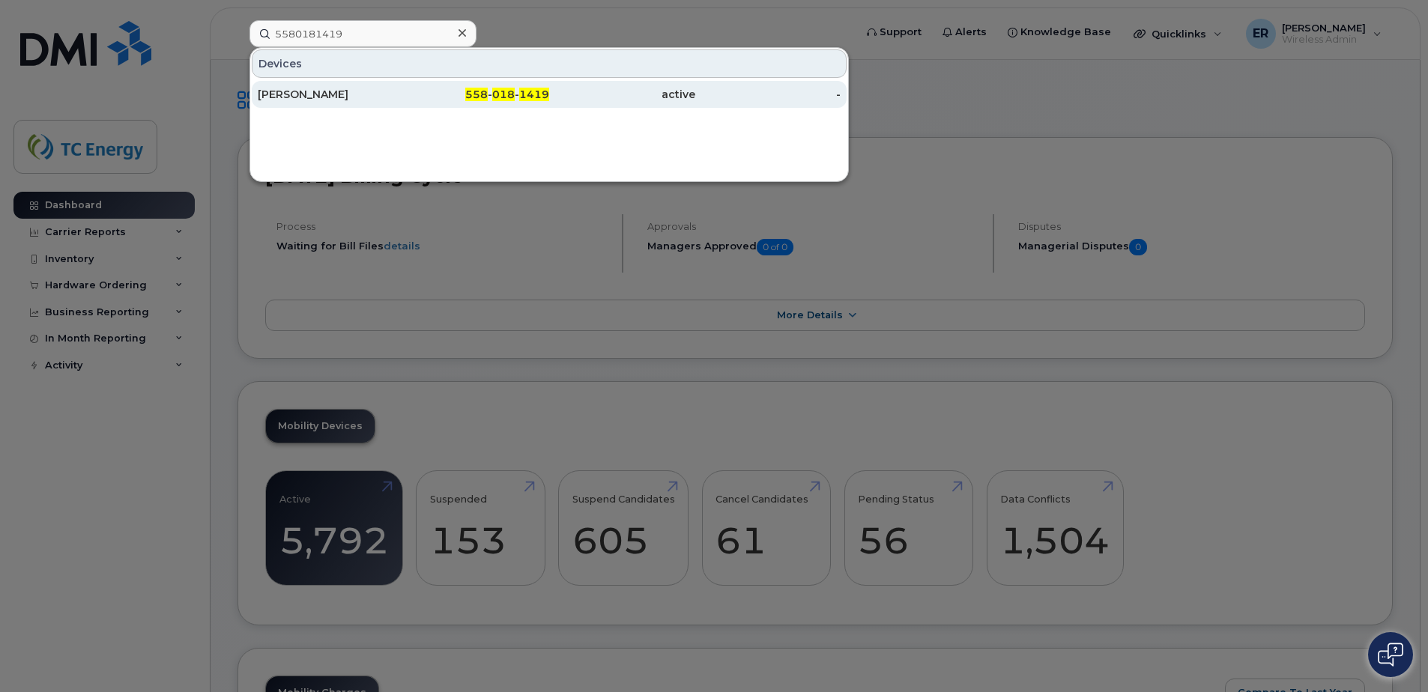
click at [351, 97] on div "[PERSON_NAME]" at bounding box center [331, 94] width 146 height 15
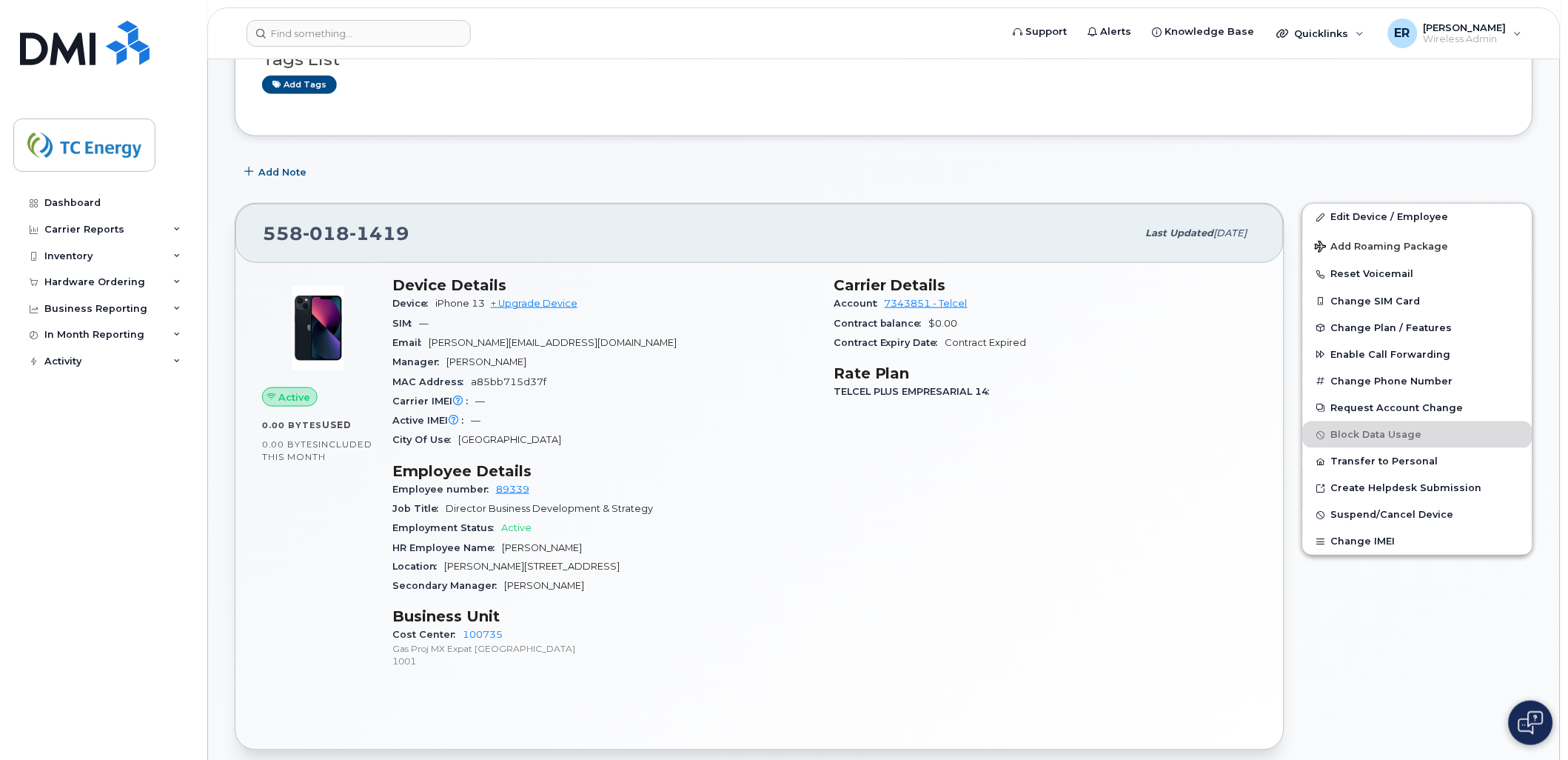
scroll to position [82, 0]
